Goal: Browse casually

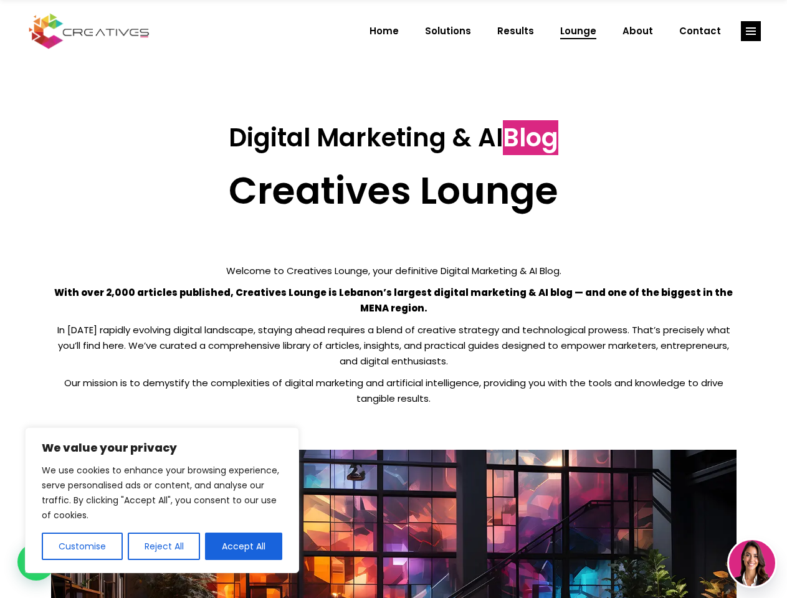
click at [393, 299] on p "With over 2,000 articles published, Creatives Lounge is Lebanon’s largest digit…" at bounding box center [393, 300] width 685 height 31
click at [82, 546] on button "Customise" at bounding box center [82, 546] width 81 height 27
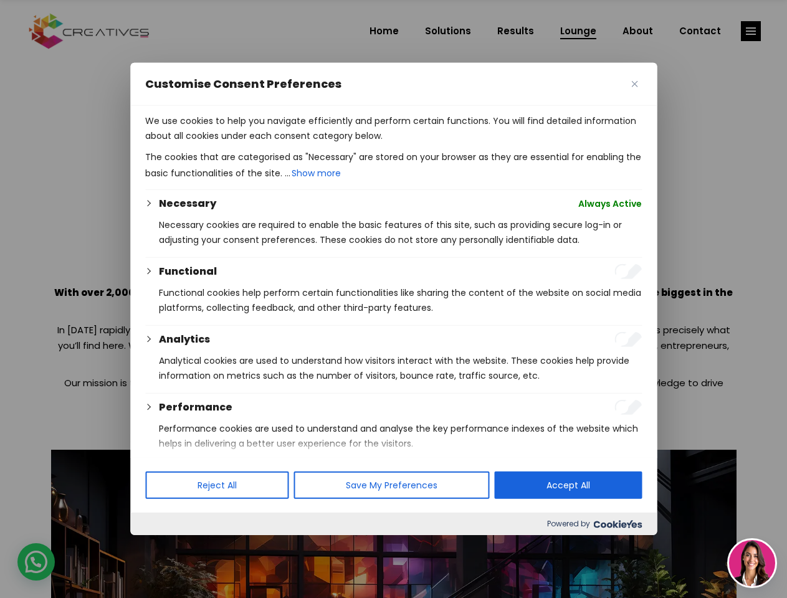
click at [163, 546] on div at bounding box center [393, 299] width 787 height 598
click at [244, 143] on p "We use cookies to help you navigate efficiently and perform certain functions. …" at bounding box center [393, 128] width 496 height 30
click at [751, 31] on div at bounding box center [393, 299] width 787 height 598
click at [752, 563] on img at bounding box center [752, 563] width 46 height 46
